Goal: Use online tool/utility: Use online tool/utility

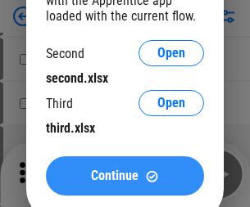
click at [125, 176] on span "Continue" at bounding box center [115, 176] width 48 height 13
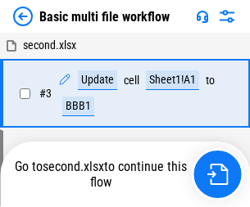
scroll to position [66, 0]
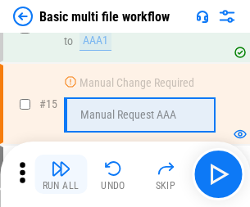
click at [61, 175] on img "button" at bounding box center [61, 169] width 20 height 20
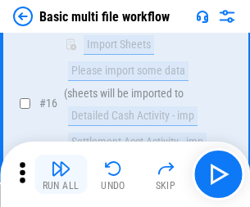
click at [61, 175] on img "button" at bounding box center [61, 169] width 20 height 20
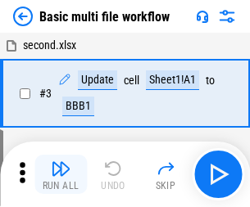
click at [61, 175] on img "button" at bounding box center [61, 169] width 20 height 20
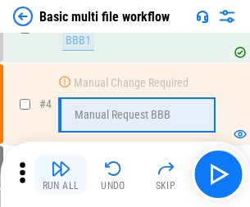
click at [61, 175] on img "button" at bounding box center [61, 169] width 20 height 20
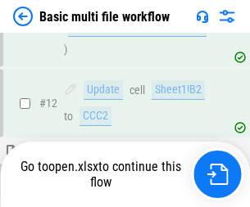
scroll to position [976, 0]
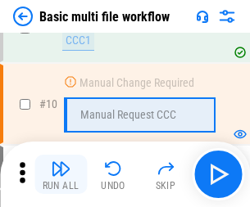
click at [61, 175] on img "button" at bounding box center [61, 169] width 20 height 20
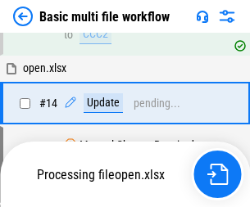
scroll to position [858, 0]
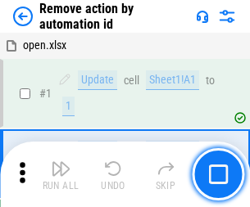
scroll to position [61, 0]
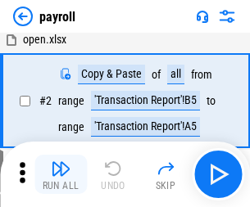
click at [61, 175] on img "button" at bounding box center [61, 169] width 20 height 20
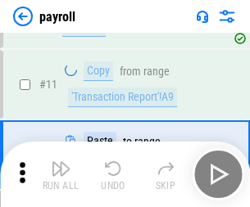
scroll to position [119, 0]
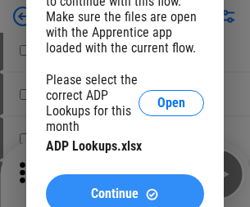
click at [125, 188] on span "Continue" at bounding box center [115, 194] width 48 height 13
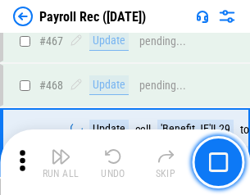
scroll to position [8739, 0]
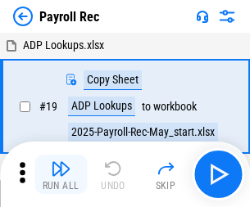
click at [61, 175] on img "button" at bounding box center [61, 169] width 20 height 20
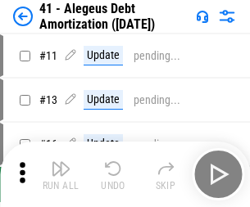
click at [61, 175] on img "button" at bounding box center [61, 169] width 20 height 20
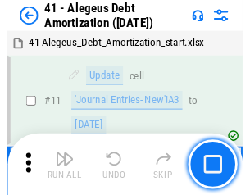
scroll to position [203, 0]
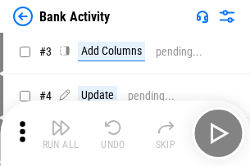
click at [61, 134] on img "button" at bounding box center [61, 128] width 20 height 20
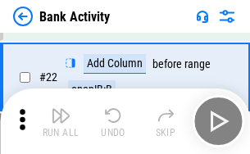
scroll to position [439, 0]
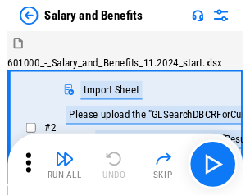
scroll to position [22, 0]
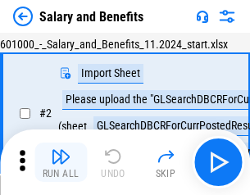
click at [61, 162] on img "button" at bounding box center [61, 157] width 20 height 20
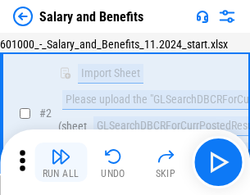
click at [61, 162] on img "button" at bounding box center [61, 157] width 20 height 20
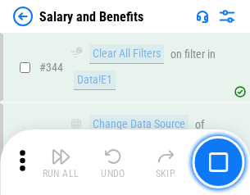
scroll to position [7678, 0]
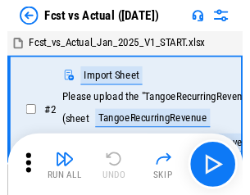
scroll to position [21, 0]
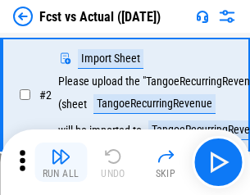
click at [61, 162] on img "button" at bounding box center [61, 157] width 20 height 20
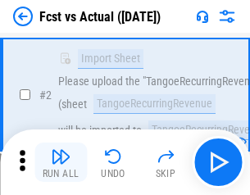
click at [61, 162] on img "button" at bounding box center [61, 157] width 20 height 20
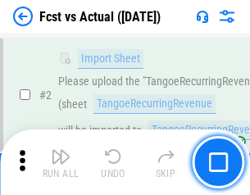
scroll to position [153, 0]
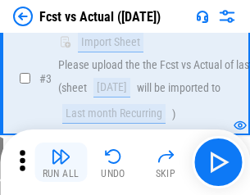
click at [61, 162] on img "button" at bounding box center [61, 157] width 20 height 20
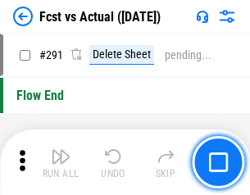
scroll to position [7761, 0]
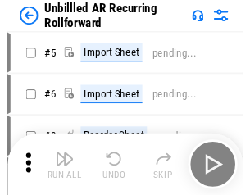
scroll to position [35, 0]
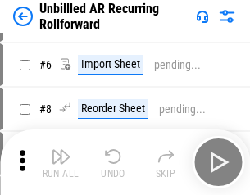
click at [61, 162] on img "button" at bounding box center [61, 157] width 20 height 20
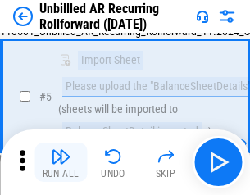
click at [61, 162] on img "button" at bounding box center [61, 157] width 20 height 20
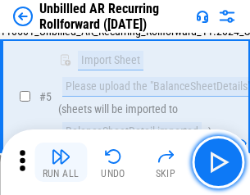
scroll to position [154, 0]
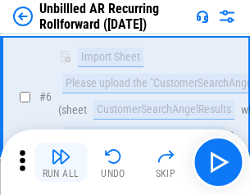
click at [61, 162] on img "button" at bounding box center [61, 157] width 20 height 20
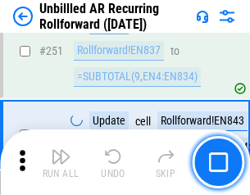
scroll to position [5570, 0]
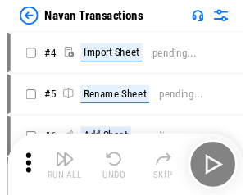
scroll to position [26, 0]
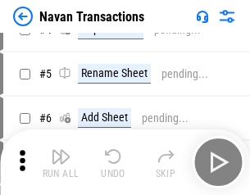
click at [61, 162] on img "button" at bounding box center [61, 157] width 20 height 20
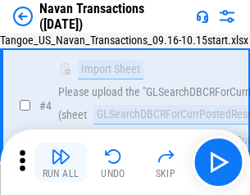
click at [61, 162] on img "button" at bounding box center [61, 157] width 20 height 20
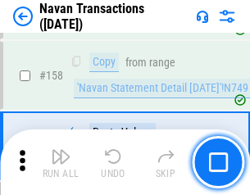
scroll to position [5317, 0]
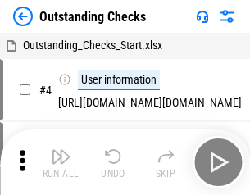
click at [61, 162] on img "button" at bounding box center [61, 157] width 20 height 20
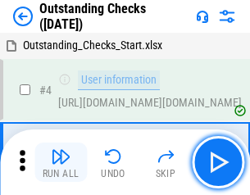
scroll to position [69, 0]
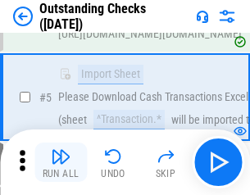
click at [61, 162] on img "button" at bounding box center [61, 157] width 20 height 20
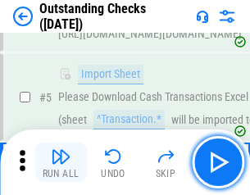
scroll to position [171, 0]
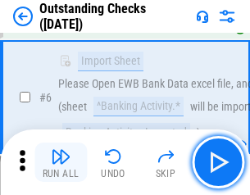
click at [61, 162] on img "button" at bounding box center [61, 157] width 20 height 20
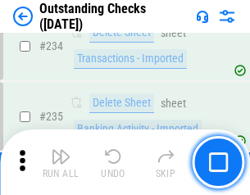
scroll to position [4980, 0]
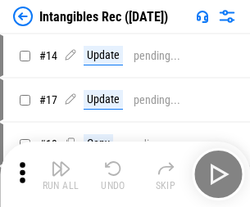
click at [61, 175] on img "button" at bounding box center [61, 169] width 20 height 20
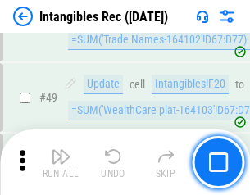
scroll to position [639, 0]
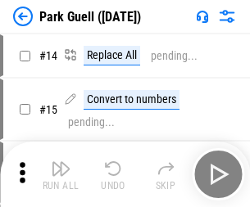
click at [61, 162] on img "button" at bounding box center [61, 169] width 20 height 20
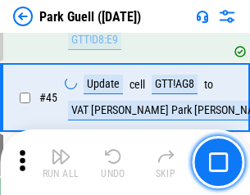
scroll to position [2051, 0]
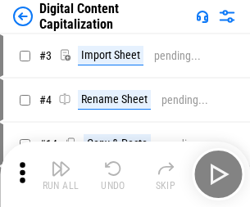
click at [61, 162] on img "button" at bounding box center [61, 169] width 20 height 20
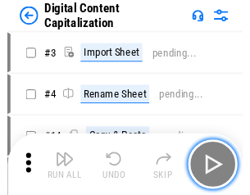
scroll to position [35, 0]
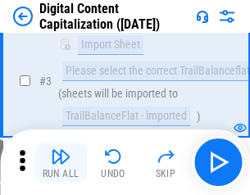
click at [61, 162] on img "button" at bounding box center [61, 157] width 20 height 20
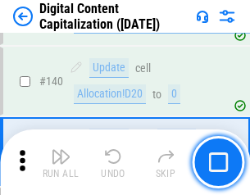
scroll to position [1727, 0]
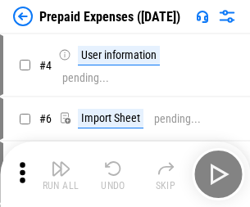
click at [61, 162] on img "button" at bounding box center [61, 169] width 20 height 20
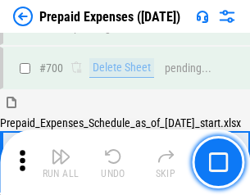
scroll to position [4412, 0]
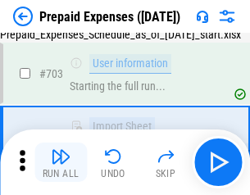
click at [61, 162] on img "button" at bounding box center [61, 157] width 20 height 20
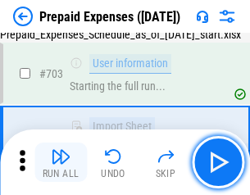
scroll to position [4509, 0]
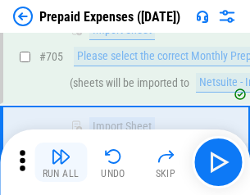
click at [61, 162] on img "button" at bounding box center [61, 157] width 20 height 20
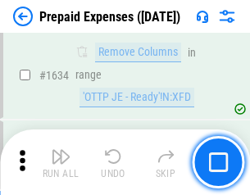
scroll to position [15966, 0]
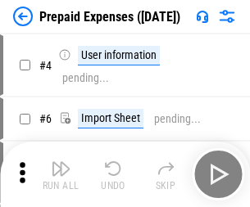
click at [61, 175] on img "button" at bounding box center [61, 169] width 20 height 20
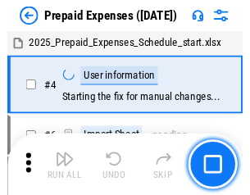
scroll to position [72, 0]
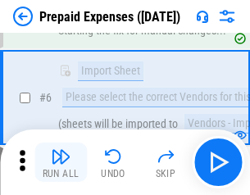
click at [61, 162] on img "button" at bounding box center [61, 157] width 20 height 20
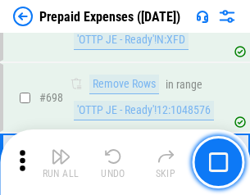
scroll to position [5710, 0]
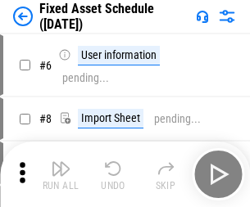
click at [61, 175] on img "button" at bounding box center [61, 169] width 20 height 20
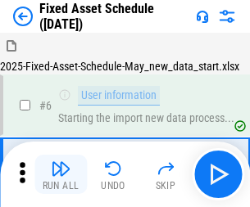
click at [61, 162] on img "button" at bounding box center [61, 169] width 20 height 20
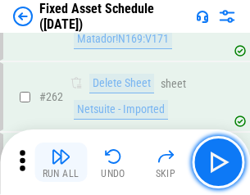
scroll to position [5226, 0]
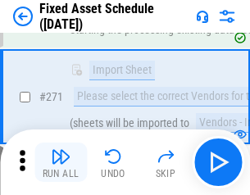
click at [61, 162] on img "button" at bounding box center [61, 157] width 20 height 20
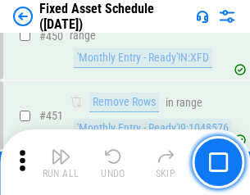
scroll to position [7330, 0]
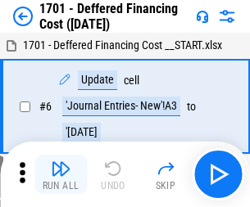
click at [61, 175] on img "button" at bounding box center [61, 169] width 20 height 20
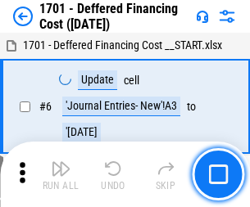
scroll to position [197, 0]
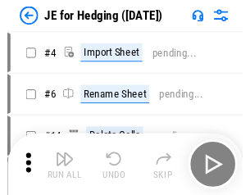
scroll to position [2, 0]
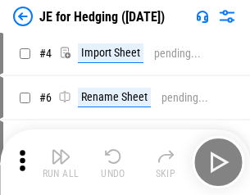
click at [61, 162] on img "button" at bounding box center [61, 157] width 20 height 20
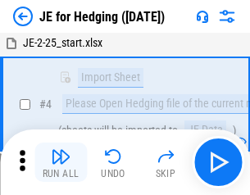
click at [61, 162] on img "button" at bounding box center [61, 157] width 20 height 20
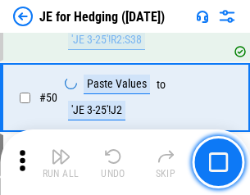
scroll to position [1062, 0]
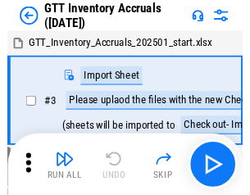
scroll to position [2, 0]
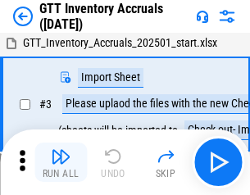
click at [61, 162] on img "button" at bounding box center [61, 157] width 20 height 20
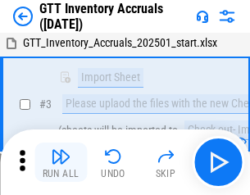
click at [61, 162] on img "button" at bounding box center [61, 157] width 20 height 20
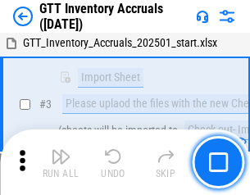
scroll to position [106, 0]
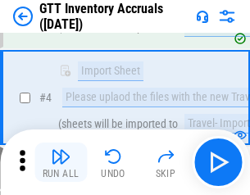
click at [61, 162] on img "button" at bounding box center [61, 157] width 20 height 20
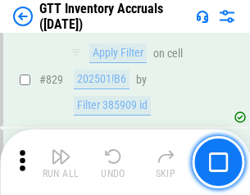
scroll to position [12447, 0]
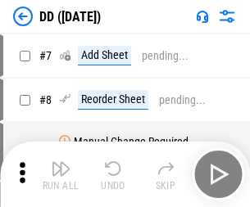
click at [61, 175] on img "button" at bounding box center [61, 169] width 20 height 20
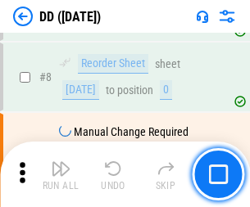
scroll to position [158, 0]
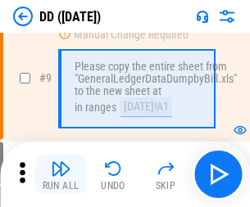
click at [61, 175] on img "button" at bounding box center [61, 169] width 20 height 20
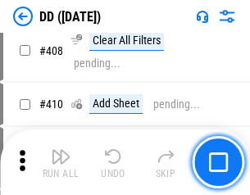
scroll to position [7337, 0]
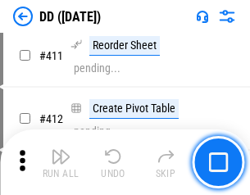
click at [61, 162] on img "button" at bounding box center [61, 157] width 20 height 20
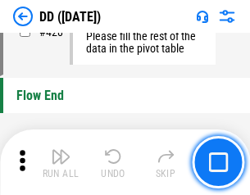
scroll to position [7849, 0]
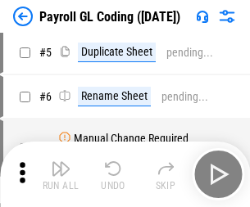
click at [61, 175] on img "button" at bounding box center [61, 169] width 20 height 20
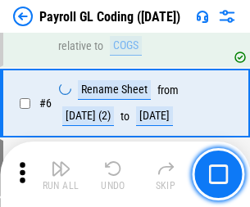
scroll to position [197, 0]
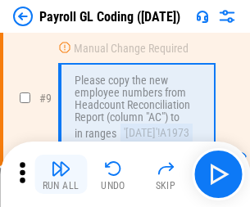
click at [61, 175] on img "button" at bounding box center [61, 169] width 20 height 20
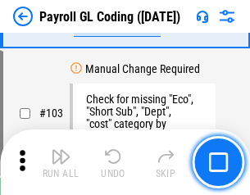
scroll to position [3847, 0]
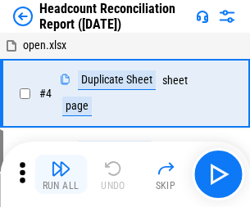
click at [61, 175] on img "button" at bounding box center [61, 169] width 20 height 20
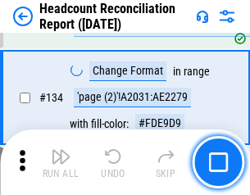
scroll to position [1971, 0]
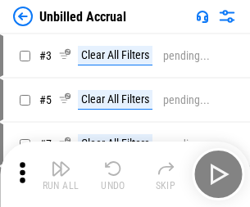
click at [61, 175] on img "button" at bounding box center [61, 169] width 20 height 20
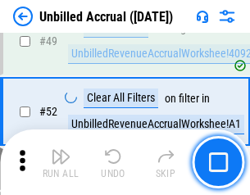
scroll to position [1487, 0]
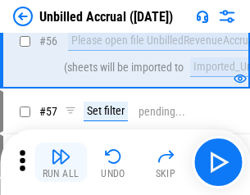
click at [61, 162] on img "button" at bounding box center [61, 157] width 20 height 20
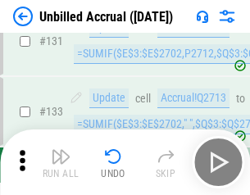
scroll to position [4884, 0]
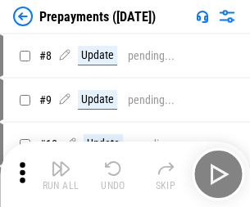
click at [61, 175] on img "button" at bounding box center [61, 169] width 20 height 20
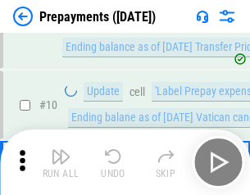
scroll to position [102, 0]
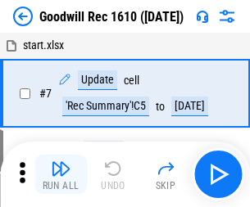
click at [61, 175] on img "button" at bounding box center [61, 169] width 20 height 20
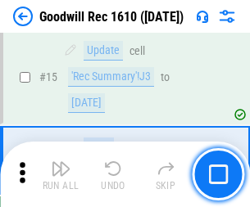
scroll to position [280, 0]
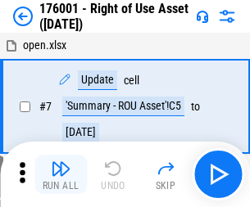
click at [61, 175] on img "button" at bounding box center [61, 169] width 20 height 20
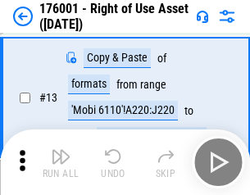
scroll to position [106, 0]
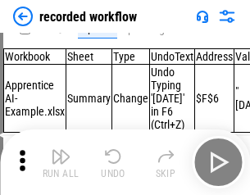
click at [61, 162] on img "button" at bounding box center [61, 157] width 20 height 20
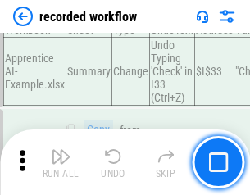
scroll to position [5126, 0]
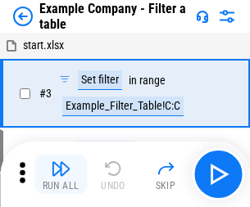
click at [61, 175] on img "button" at bounding box center [61, 169] width 20 height 20
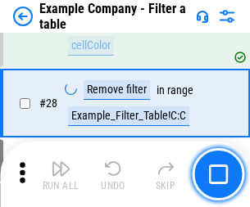
scroll to position [1501, 0]
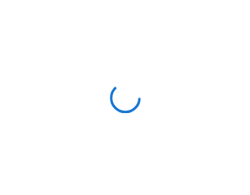
scroll to position [25, 0]
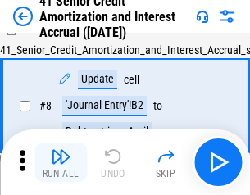
click at [61, 162] on img "button" at bounding box center [61, 157] width 20 height 20
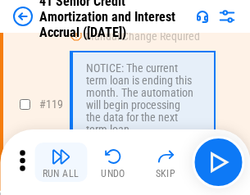
click at [61, 162] on img "button" at bounding box center [61, 157] width 20 height 20
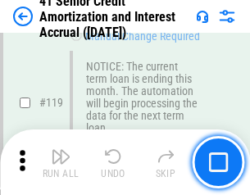
scroll to position [1547, 0]
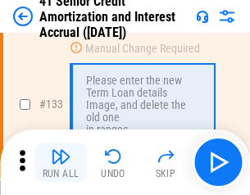
click at [61, 162] on img "button" at bounding box center [61, 157] width 20 height 20
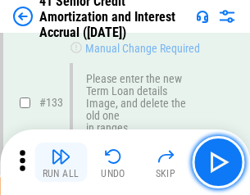
scroll to position [1714, 0]
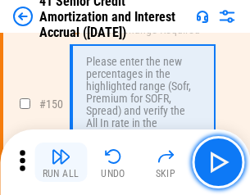
click at [61, 162] on img "button" at bounding box center [61, 157] width 20 height 20
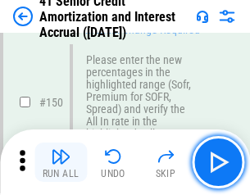
scroll to position [1886, 0]
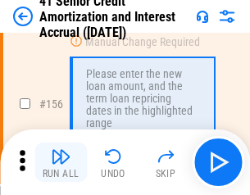
click at [61, 162] on img "button" at bounding box center [61, 157] width 20 height 20
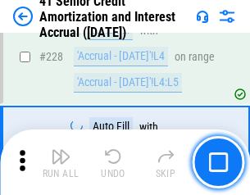
scroll to position [3673, 0]
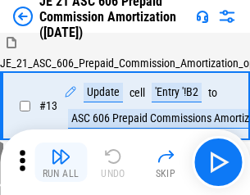
click at [61, 162] on img "button" at bounding box center [61, 157] width 20 height 20
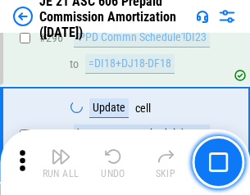
scroll to position [3017, 0]
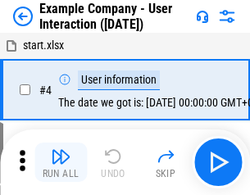
click at [61, 162] on img "button" at bounding box center [61, 157] width 20 height 20
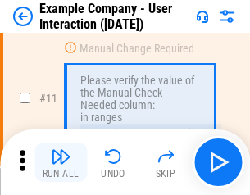
click at [61, 162] on img "button" at bounding box center [61, 157] width 20 height 20
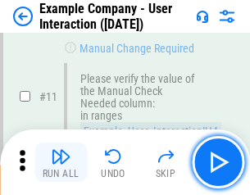
scroll to position [355, 0]
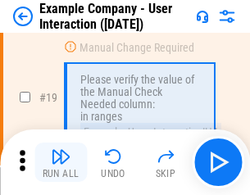
click at [61, 162] on img "button" at bounding box center [61, 157] width 20 height 20
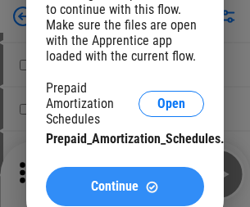
click at [125, 187] on span "Continue" at bounding box center [115, 186] width 48 height 13
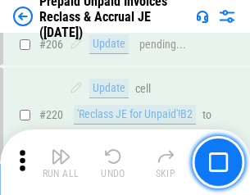
scroll to position [2125, 0]
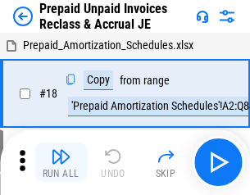
click at [61, 162] on img "button" at bounding box center [61, 157] width 20 height 20
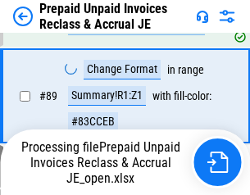
scroll to position [1338, 0]
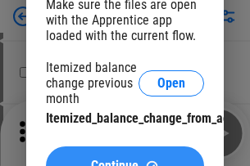
click at [125, 160] on span "Continue" at bounding box center [115, 166] width 48 height 13
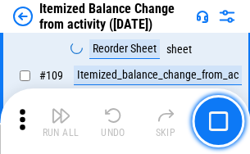
scroll to position [2589, 0]
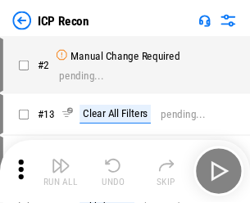
scroll to position [7, 0]
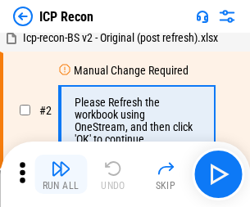
click at [61, 175] on img "button" at bounding box center [61, 169] width 20 height 20
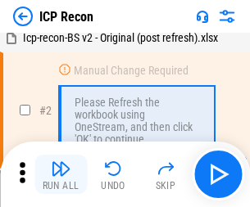
click at [61, 175] on img "button" at bounding box center [61, 169] width 20 height 20
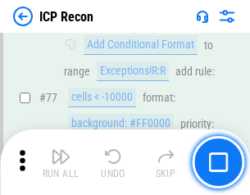
scroll to position [1473, 0]
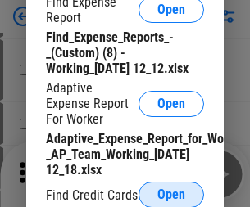
click at [171, 194] on span "Open" at bounding box center [171, 195] width 28 height 13
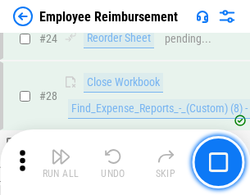
scroll to position [767, 0]
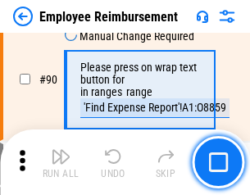
click at [61, 162] on img "button" at bounding box center [61, 157] width 20 height 20
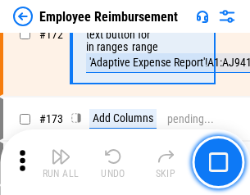
click at [61, 162] on img "button" at bounding box center [61, 157] width 20 height 20
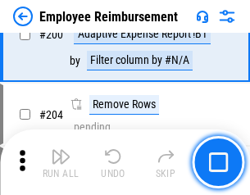
scroll to position [4149, 0]
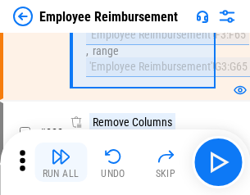
click at [61, 162] on img "button" at bounding box center [61, 157] width 20 height 20
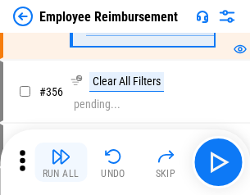
click at [61, 162] on img "button" at bounding box center [61, 157] width 20 height 20
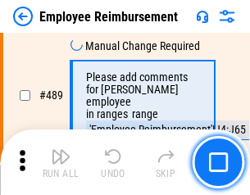
scroll to position [10422, 0]
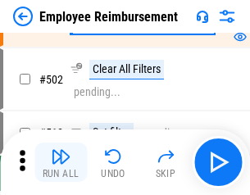
click at [61, 162] on img "button" at bounding box center [61, 157] width 20 height 20
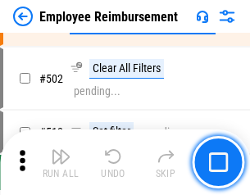
click at [61, 162] on img "button" at bounding box center [61, 157] width 20 height 20
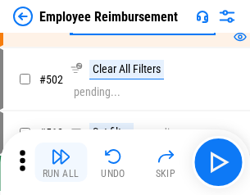
click at [61, 162] on img "button" at bounding box center [61, 157] width 20 height 20
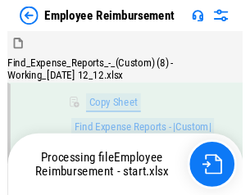
scroll to position [334, 0]
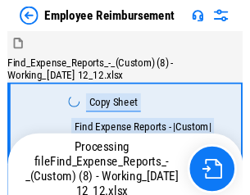
scroll to position [56, 0]
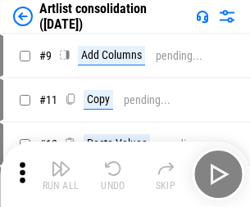
click at [61, 175] on img "button" at bounding box center [61, 169] width 20 height 20
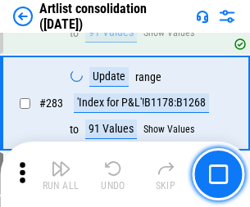
scroll to position [6782, 0]
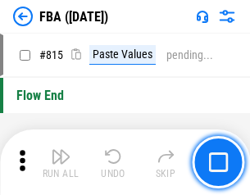
scroll to position [14680, 0]
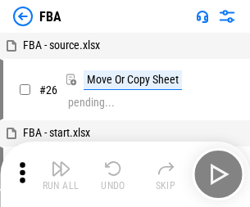
scroll to position [16, 0]
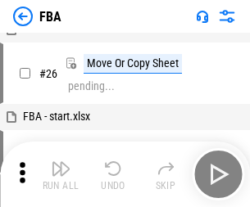
click at [61, 175] on img "button" at bounding box center [61, 169] width 20 height 20
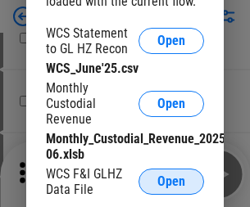
click at [171, 182] on span "Open" at bounding box center [171, 181] width 28 height 13
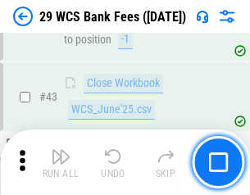
scroll to position [670, 0]
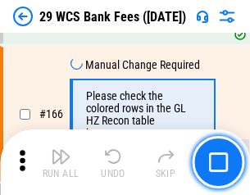
click at [61, 162] on img "button" at bounding box center [61, 157] width 20 height 20
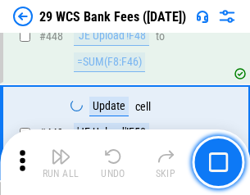
scroll to position [7940, 0]
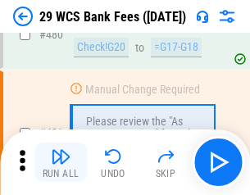
click at [61, 162] on img "button" at bounding box center [61, 157] width 20 height 20
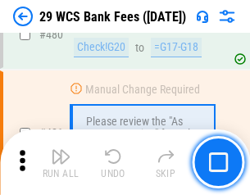
scroll to position [8455, 0]
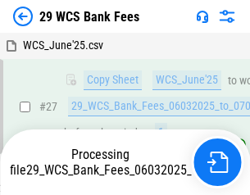
scroll to position [327, 0]
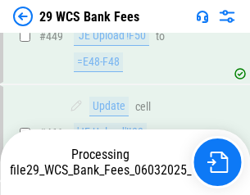
scroll to position [8159, 0]
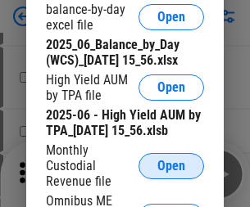
click at [171, 173] on span "Open" at bounding box center [171, 166] width 28 height 13
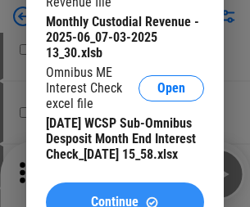
click at [125, 196] on span "Continue" at bounding box center [115, 202] width 48 height 13
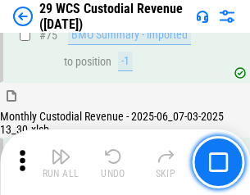
scroll to position [1713, 0]
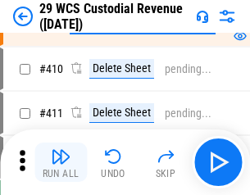
click at [61, 162] on img "button" at bounding box center [61, 157] width 20 height 20
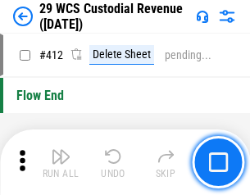
scroll to position [7831, 0]
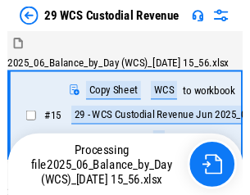
scroll to position [39, 0]
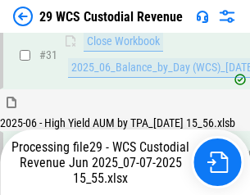
scroll to position [842, 0]
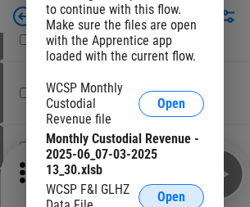
click at [171, 194] on span "Open" at bounding box center [171, 197] width 28 height 13
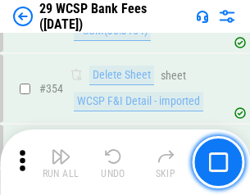
scroll to position [5451, 0]
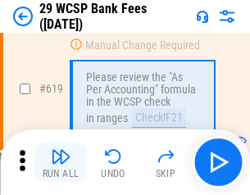
click at [61, 162] on img "button" at bounding box center [61, 157] width 20 height 20
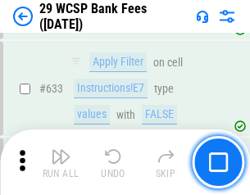
scroll to position [9452, 0]
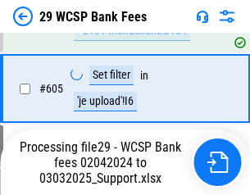
scroll to position [8740, 0]
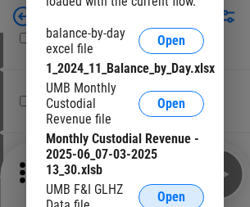
click at [171, 194] on span "Open" at bounding box center [171, 197] width 28 height 13
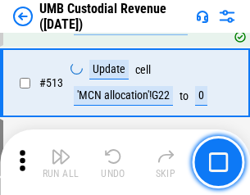
scroll to position [7931, 0]
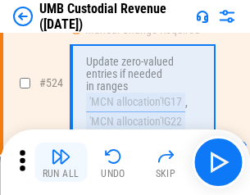
click at [61, 162] on img "button" at bounding box center [61, 157] width 20 height 20
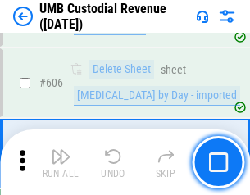
scroll to position [9466, 0]
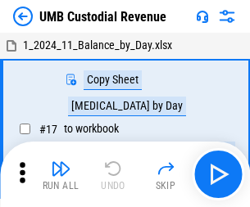
scroll to position [12, 0]
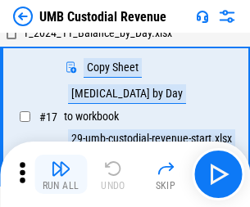
click at [61, 175] on img "button" at bounding box center [61, 169] width 20 height 20
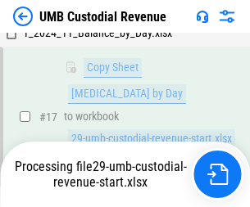
scroll to position [324, 0]
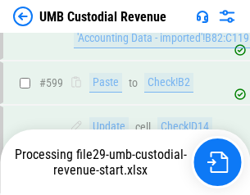
scroll to position [9357, 0]
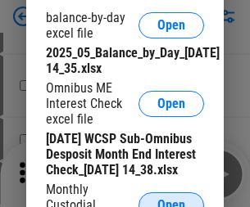
click at [171, 199] on span "Open" at bounding box center [171, 205] width 28 height 13
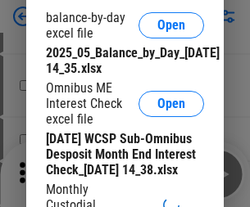
scroll to position [312, 0]
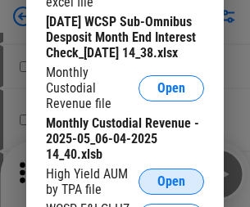
click at [171, 189] on span "Open" at bounding box center [171, 181] width 28 height 13
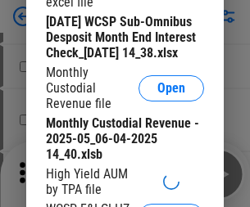
scroll to position [315, 0]
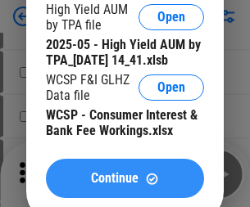
click at [125, 185] on span "Continue" at bounding box center [115, 178] width 48 height 13
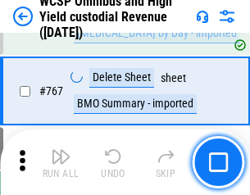
scroll to position [13362, 0]
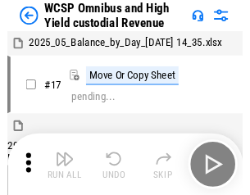
scroll to position [9, 0]
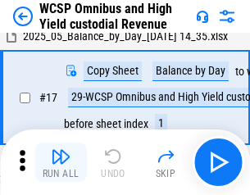
click at [61, 162] on img "button" at bounding box center [61, 157] width 20 height 20
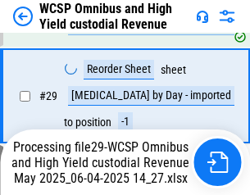
scroll to position [341, 0]
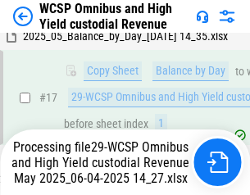
scroll to position [341, 0]
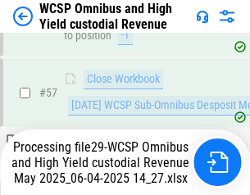
scroll to position [1683, 0]
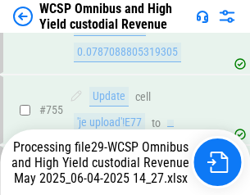
scroll to position [13324, 0]
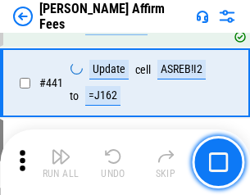
scroll to position [3772, 0]
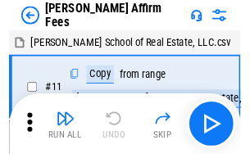
scroll to position [16, 0]
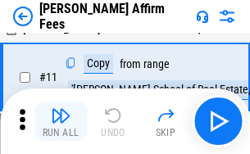
click at [61, 121] on img "button" at bounding box center [61, 116] width 20 height 20
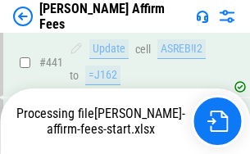
scroll to position [4301, 0]
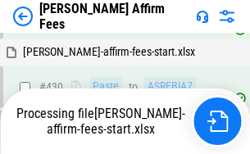
scroll to position [3792, 0]
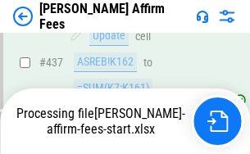
scroll to position [4301, 0]
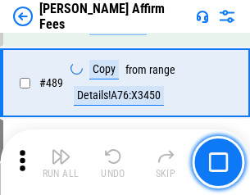
scroll to position [4280, 0]
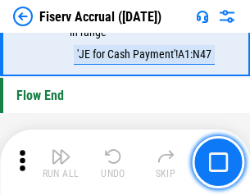
scroll to position [5093, 0]
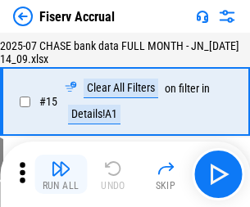
click at [61, 175] on img "button" at bounding box center [61, 169] width 20 height 20
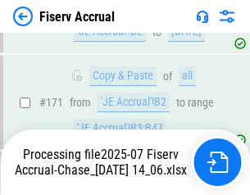
scroll to position [4536, 0]
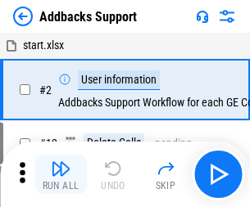
click at [61, 162] on img "button" at bounding box center [61, 169] width 20 height 20
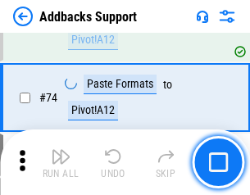
scroll to position [1194, 0]
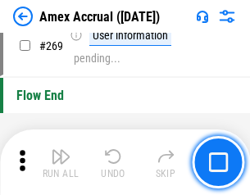
scroll to position [5003, 0]
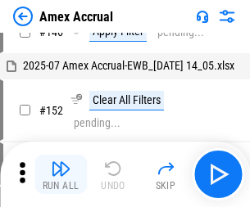
click at [61, 175] on img "button" at bounding box center [61, 169] width 20 height 20
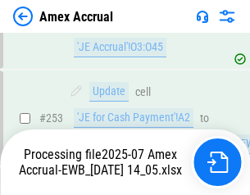
scroll to position [4886, 0]
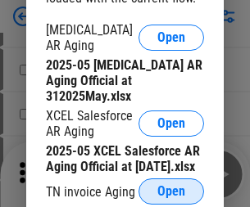
click at [171, 187] on span "Open" at bounding box center [171, 191] width 28 height 13
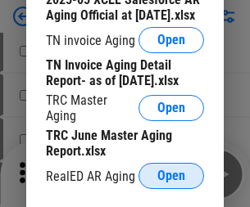
click at [171, 171] on span "Open" at bounding box center [171, 176] width 28 height 13
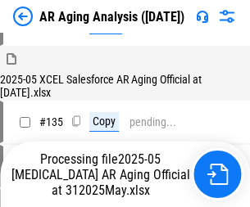
scroll to position [625, 0]
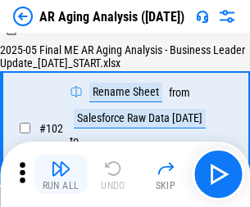
click at [61, 175] on img "button" at bounding box center [61, 169] width 20 height 20
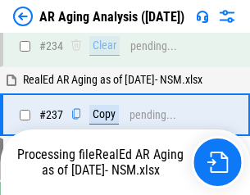
scroll to position [2542, 0]
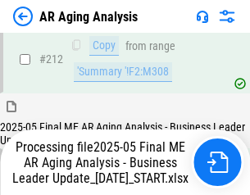
scroll to position [2523, 0]
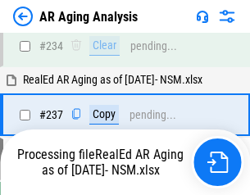
scroll to position [2591, 0]
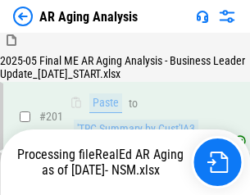
scroll to position [2452, 0]
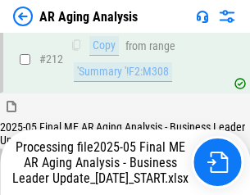
scroll to position [2523, 0]
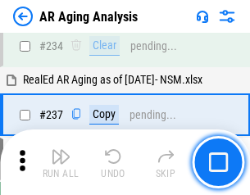
scroll to position [2523, 0]
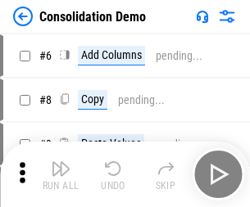
click at [61, 175] on img "button" at bounding box center [61, 169] width 20 height 20
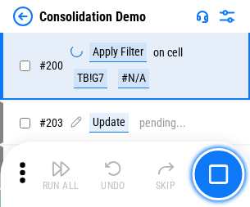
scroll to position [5142, 0]
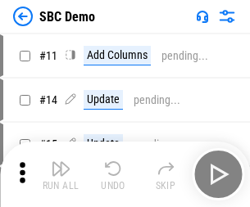
click at [61, 175] on img "button" at bounding box center [61, 169] width 20 height 20
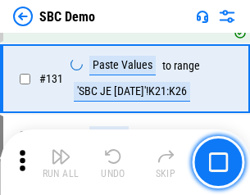
scroll to position [2817, 0]
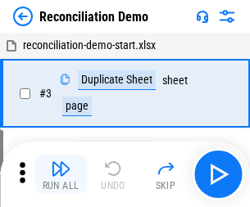
click at [61, 175] on img "button" at bounding box center [61, 169] width 20 height 20
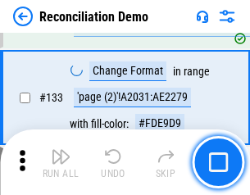
scroll to position [1947, 0]
